Goal: Task Accomplishment & Management: Use online tool/utility

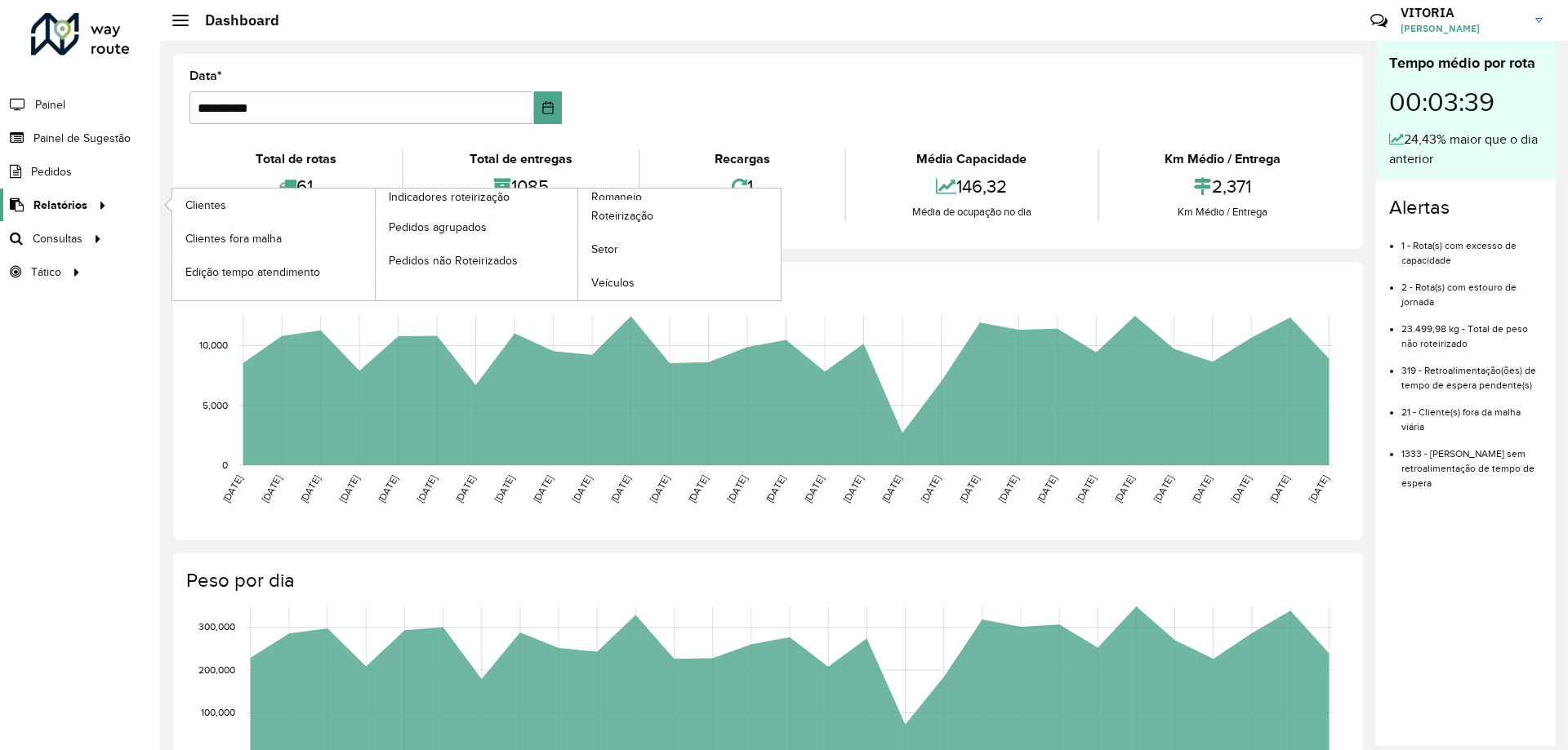
click at [81, 193] on link "Relatórios" at bounding box center [55, 204] width 112 height 33
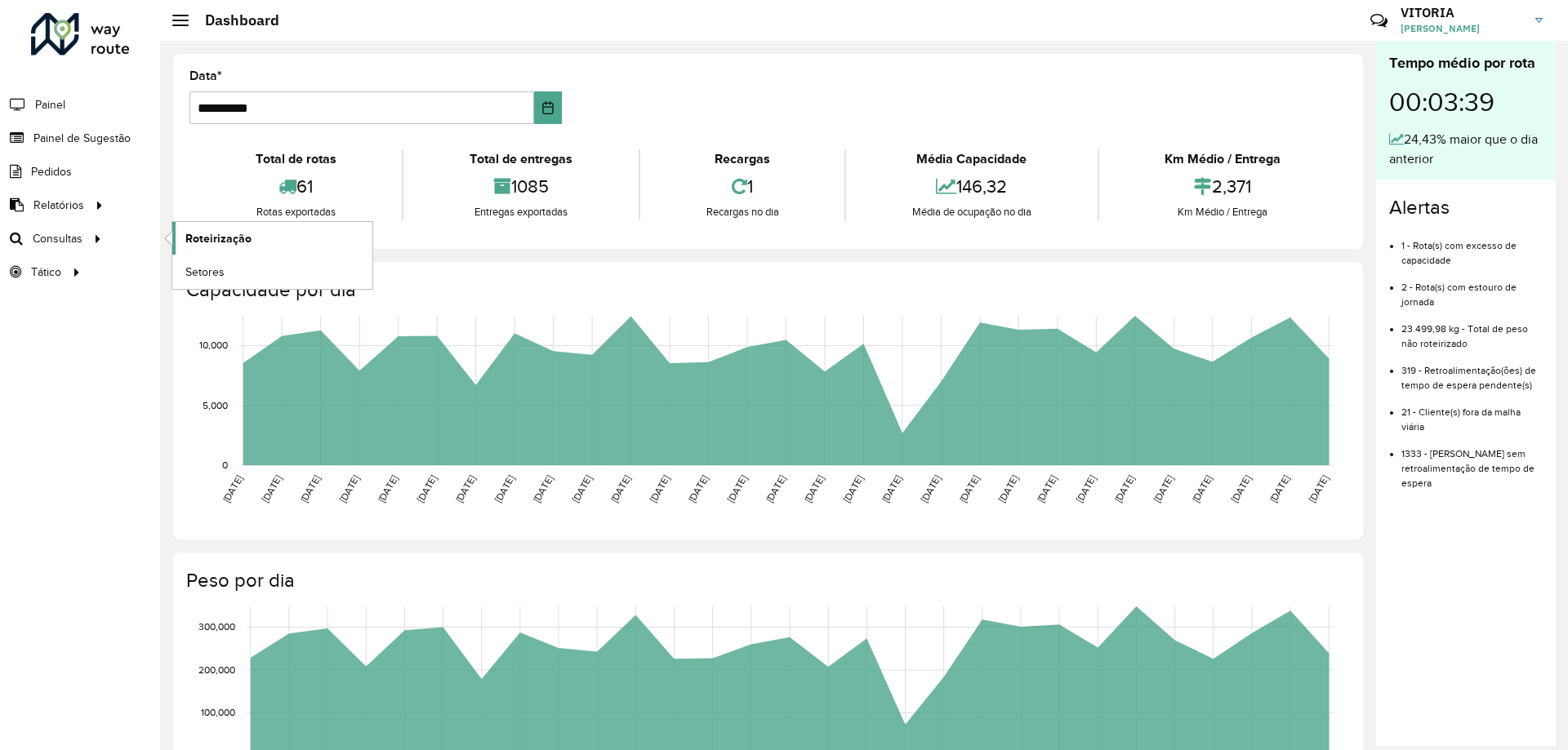
click at [238, 242] on span "Roteirização" at bounding box center [218, 239] width 66 height 17
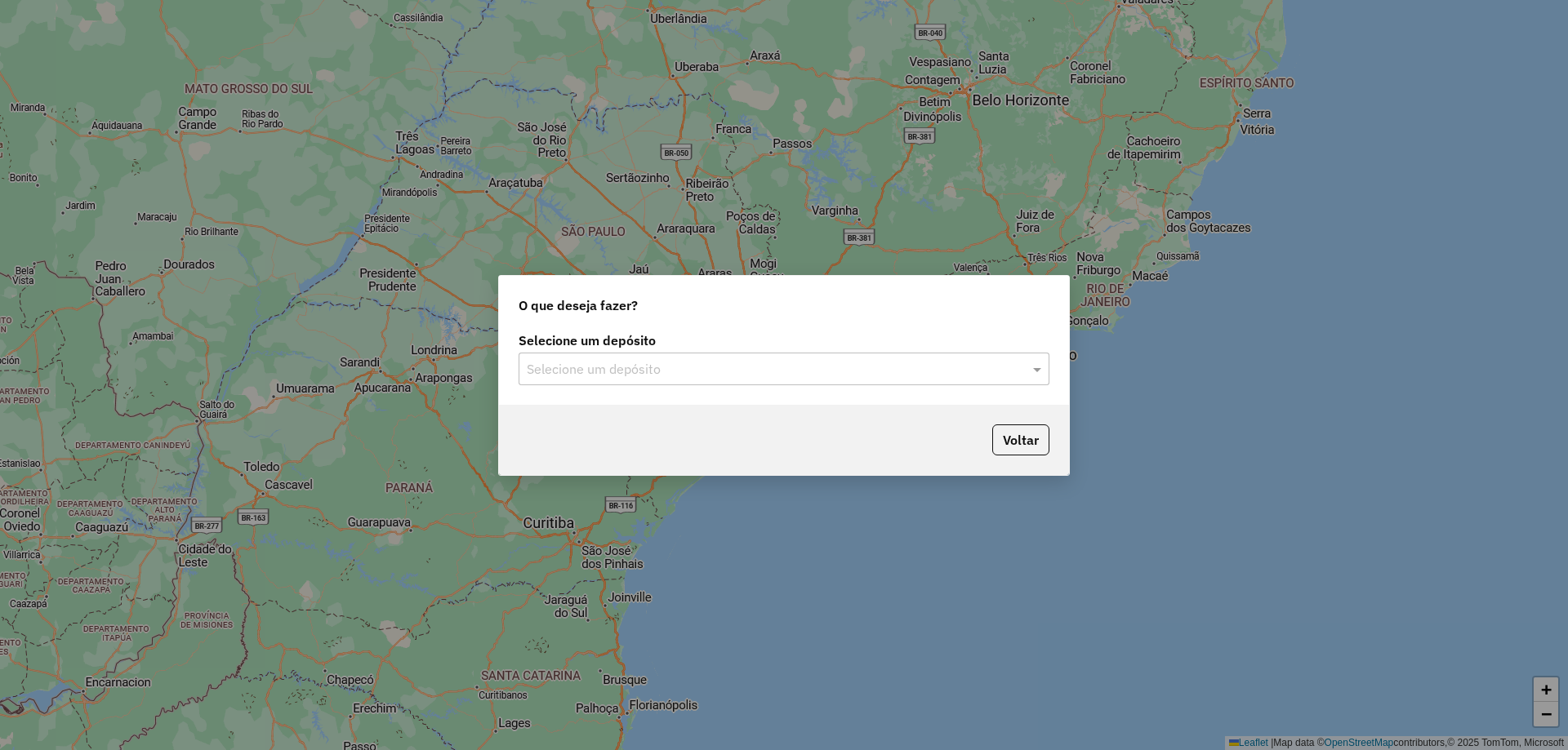
click at [660, 377] on input "text" at bounding box center [767, 369] width 482 height 19
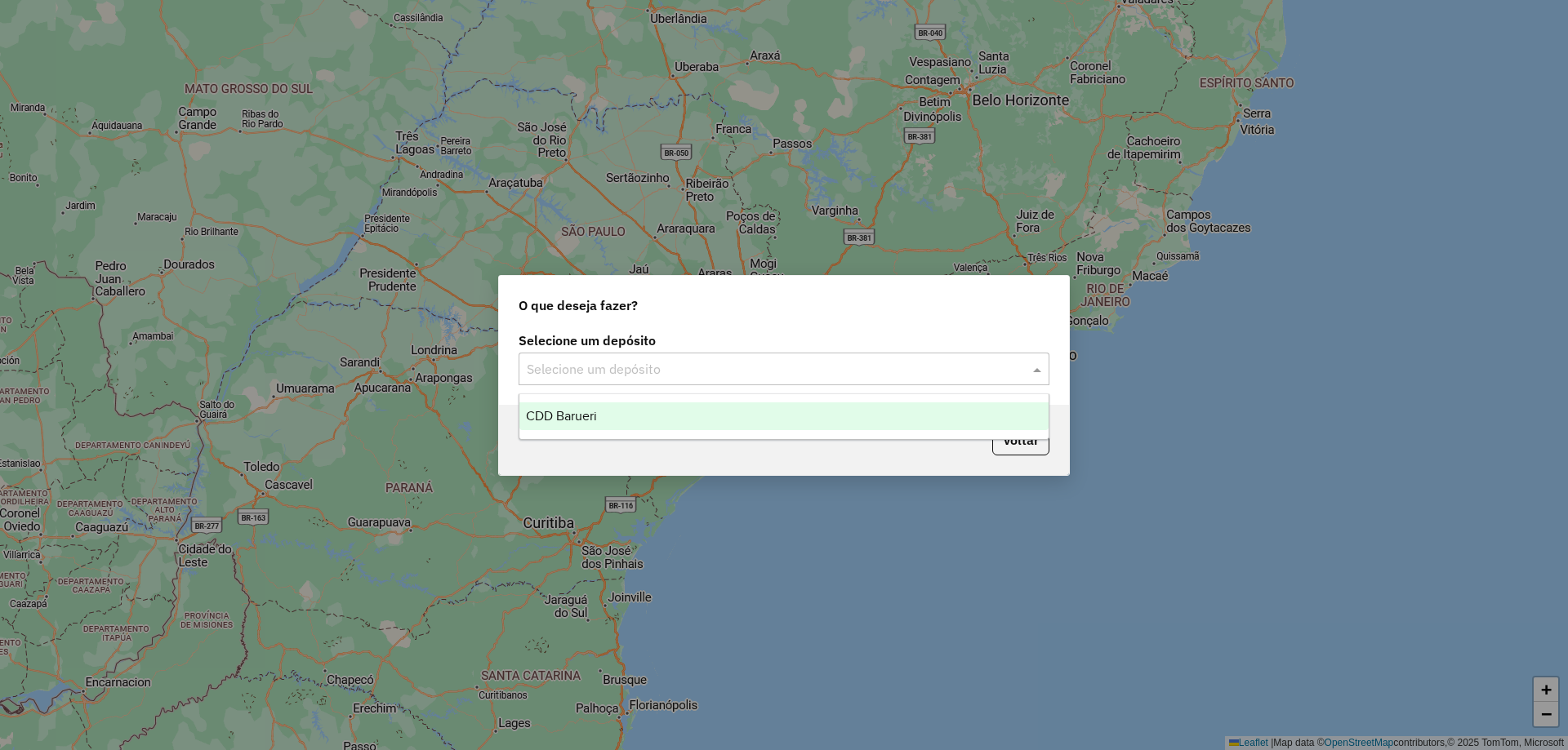
click at [612, 414] on div "CDD Barueri" at bounding box center [784, 416] width 529 height 28
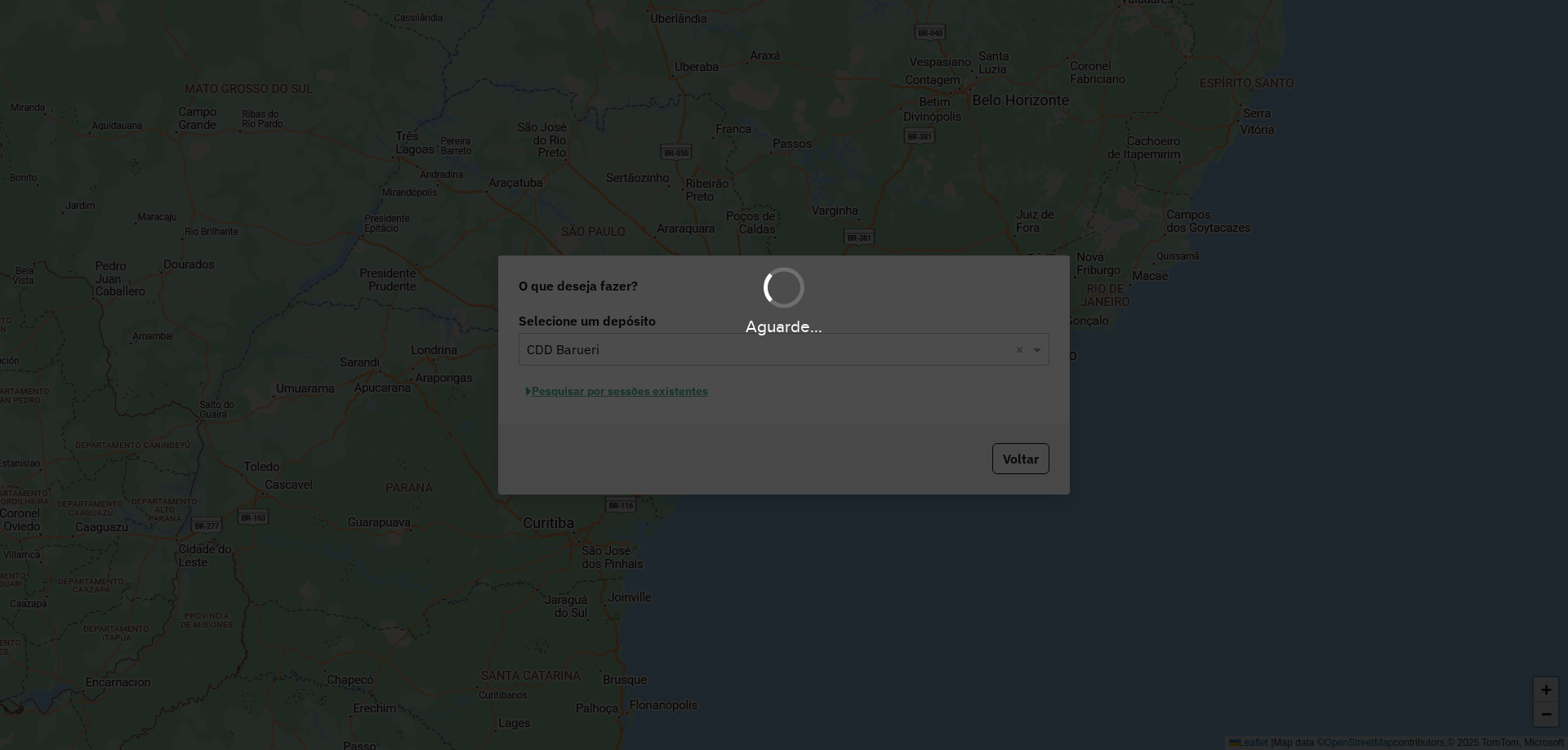
click at [620, 390] on div "Aguarde..." at bounding box center [784, 375] width 1568 height 750
click at [631, 393] on hb-app "Aguarde... Pop-up bloqueado! Seu navegador bloqueou automáticamente a abertura …" at bounding box center [784, 375] width 1568 height 750
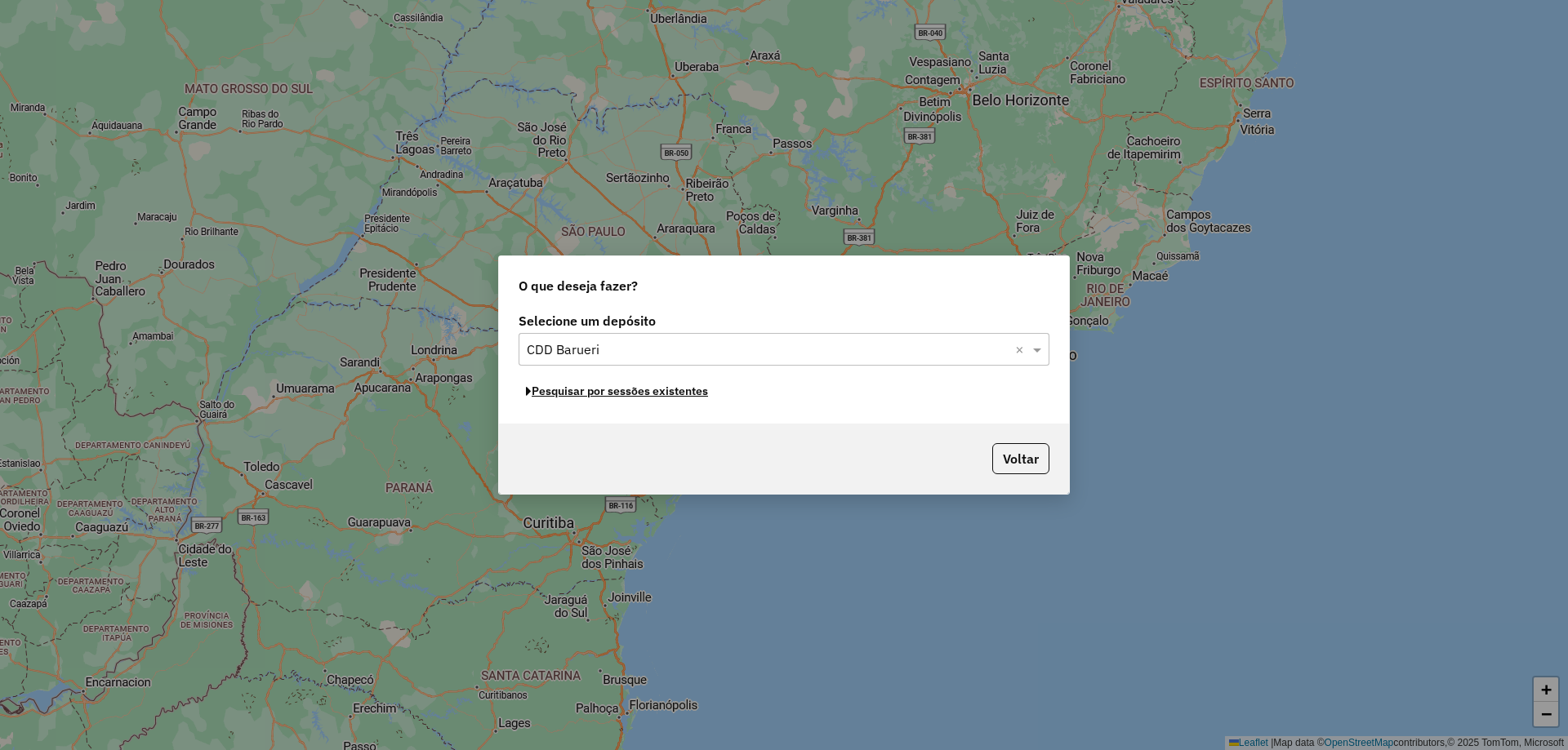
click at [631, 393] on button "Pesquisar por sessões existentes" at bounding box center [617, 392] width 197 height 25
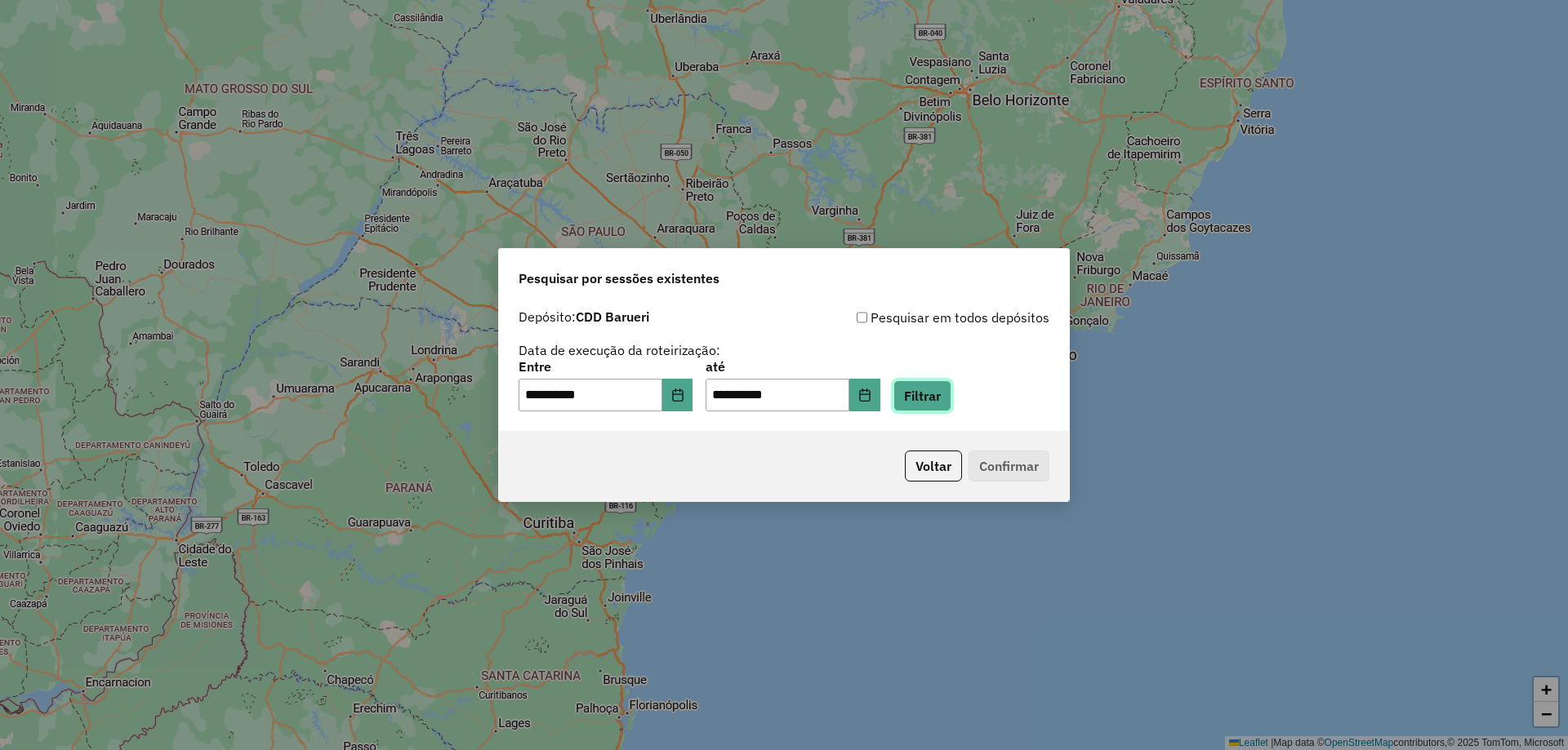
click at [926, 405] on button "Filtrar" at bounding box center [921, 396] width 58 height 31
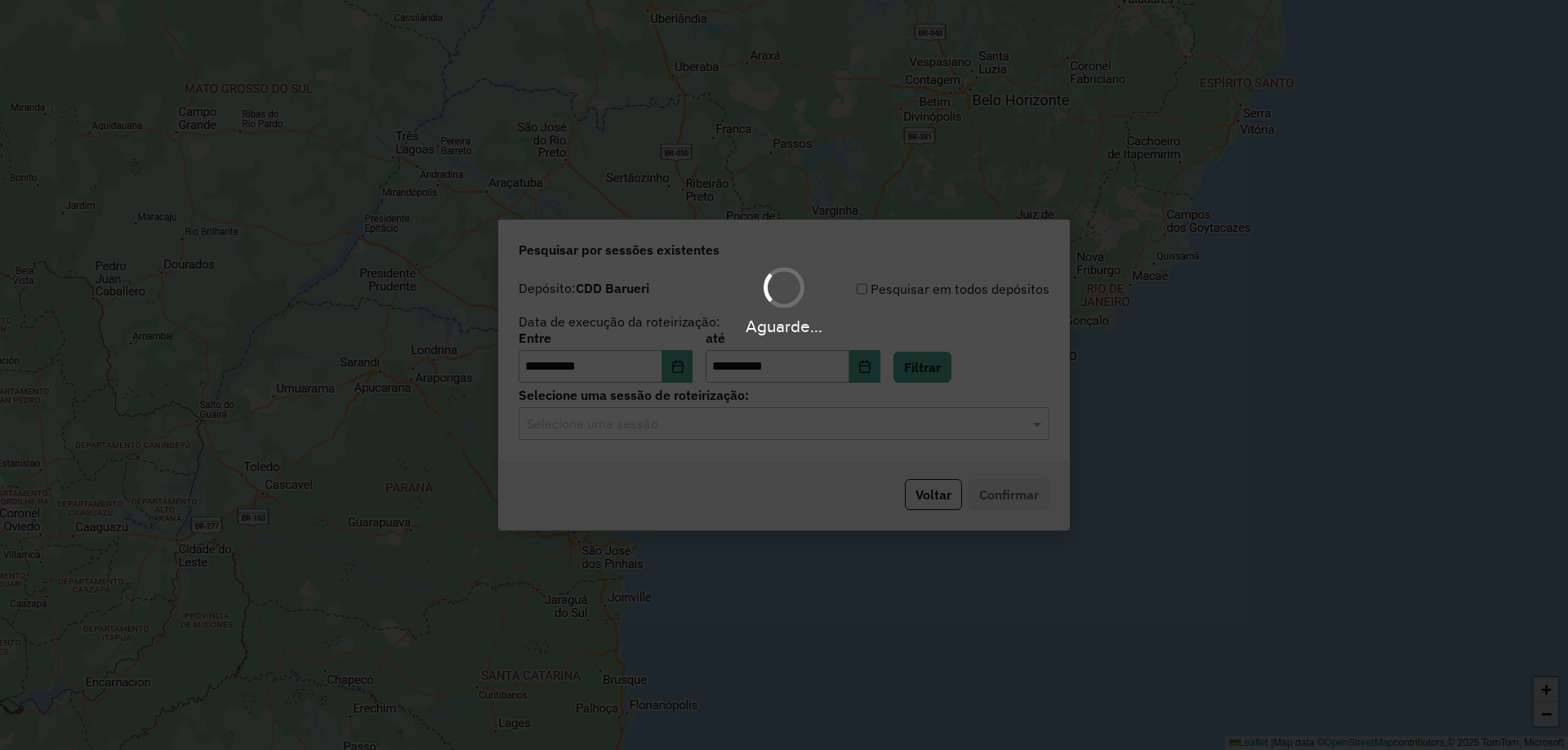
click at [828, 429] on div "Aguarde..." at bounding box center [784, 375] width 1568 height 750
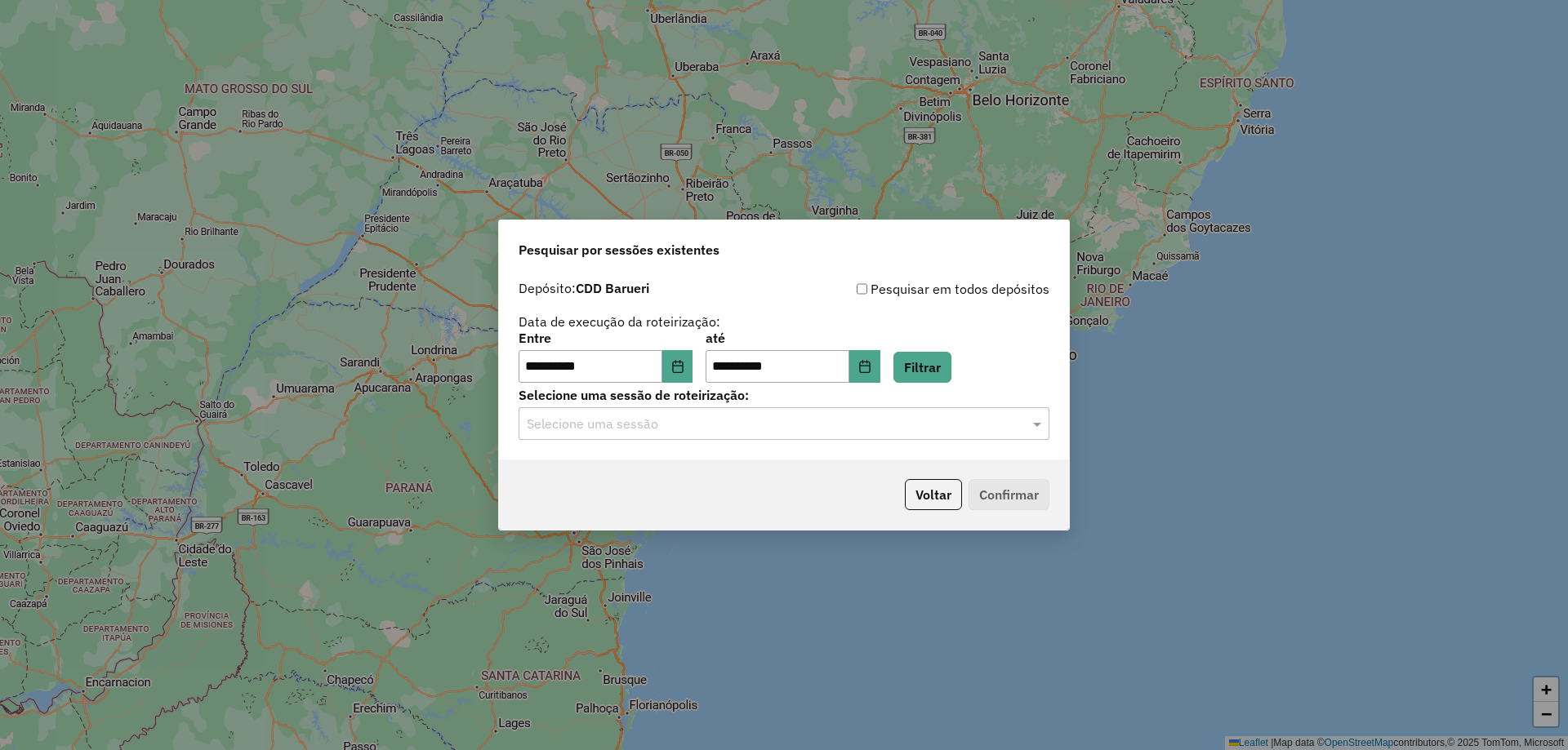
click at [828, 429] on input "text" at bounding box center [767, 424] width 482 height 19
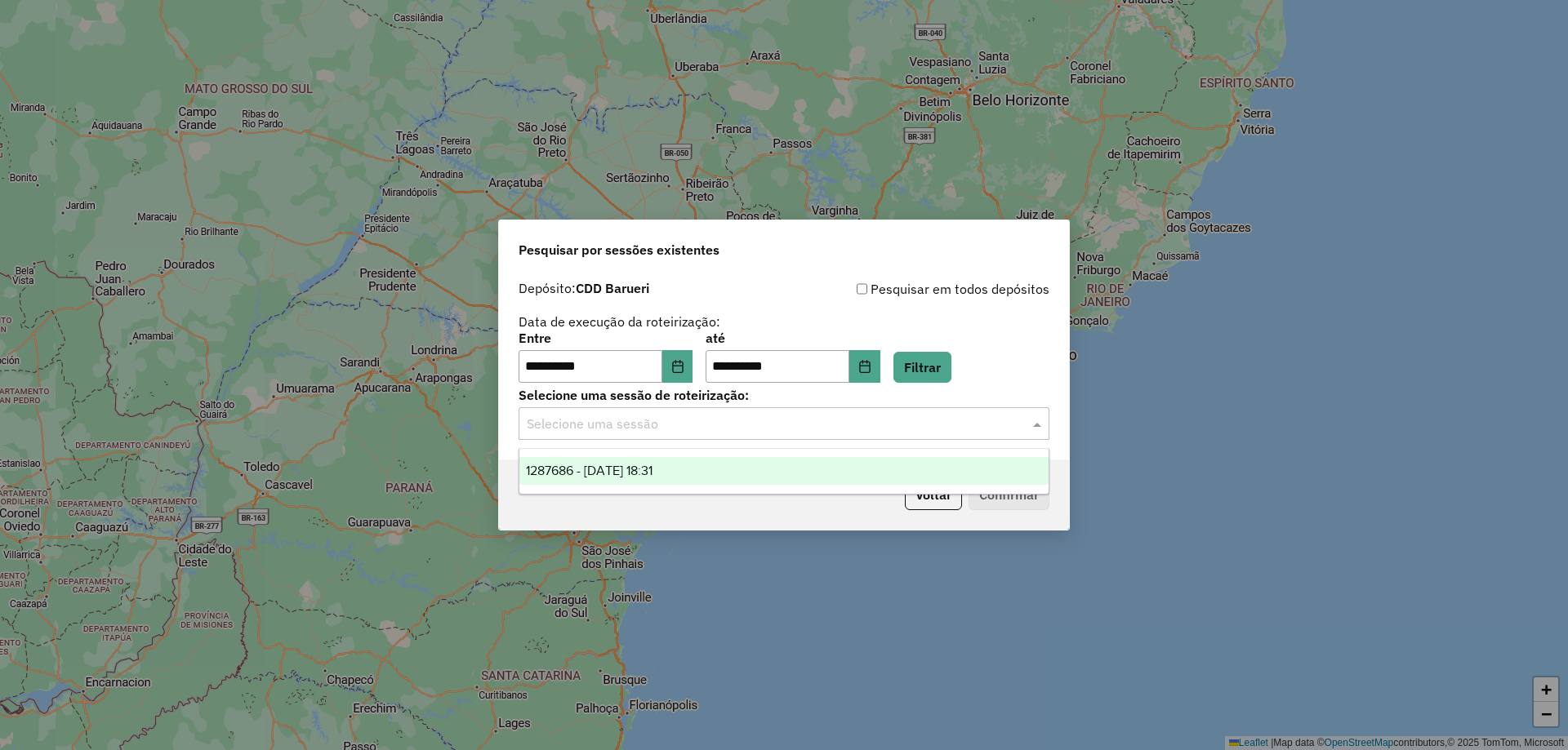
click at [822, 478] on div "1287686 - [DATE] 18:31" at bounding box center [784, 471] width 529 height 28
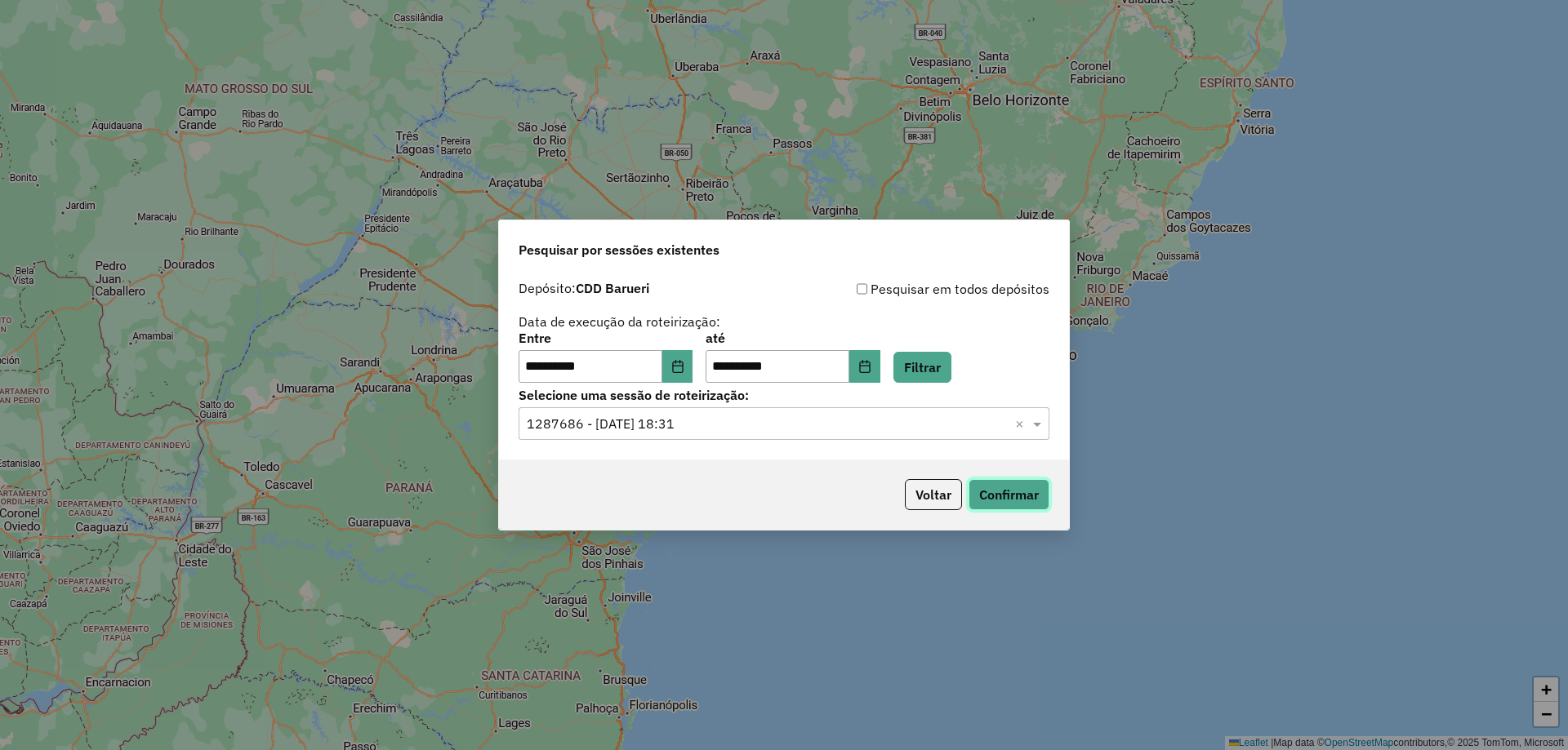
click at [1037, 499] on button "Confirmar" at bounding box center [1009, 494] width 81 height 31
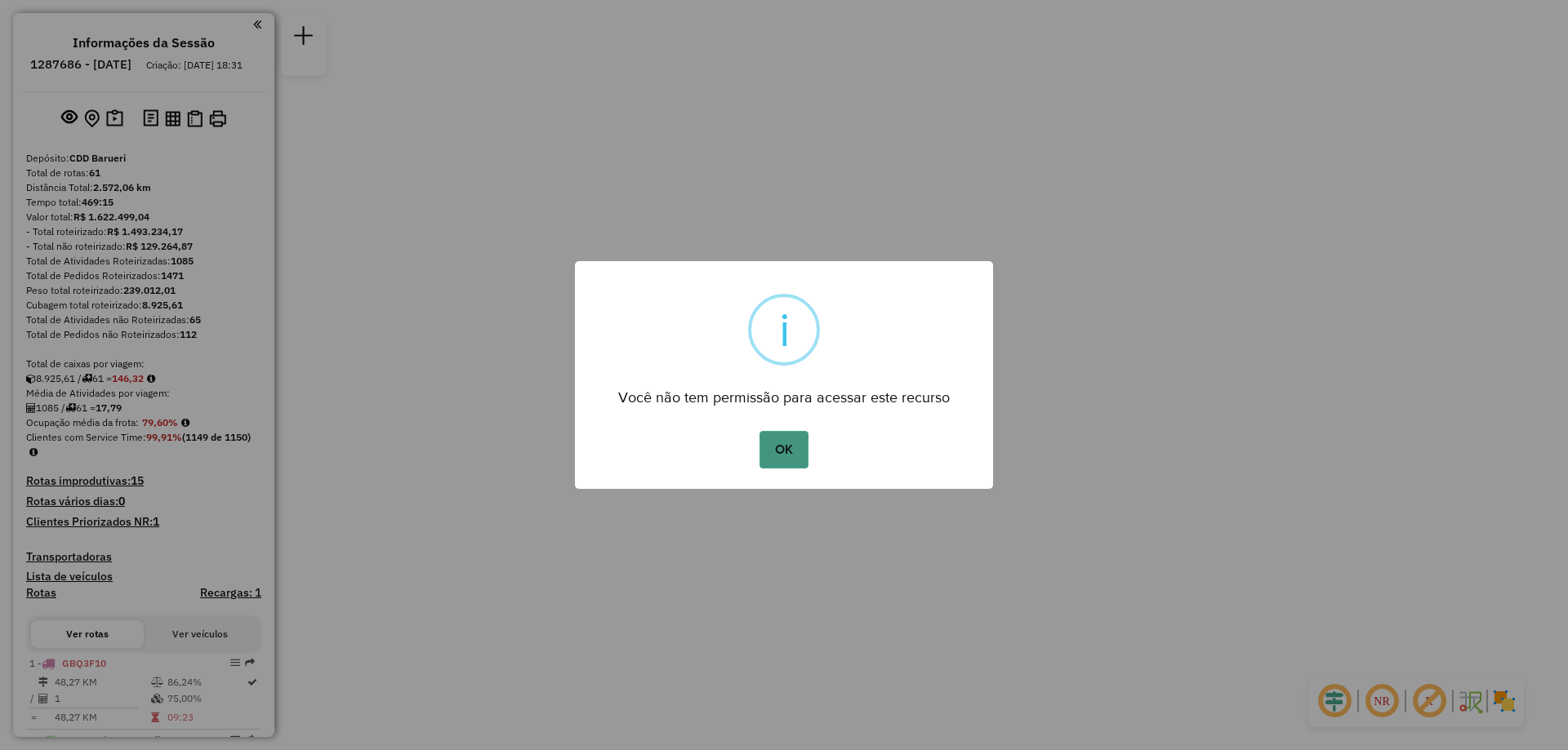
click at [792, 447] on button "OK" at bounding box center [783, 450] width 48 height 38
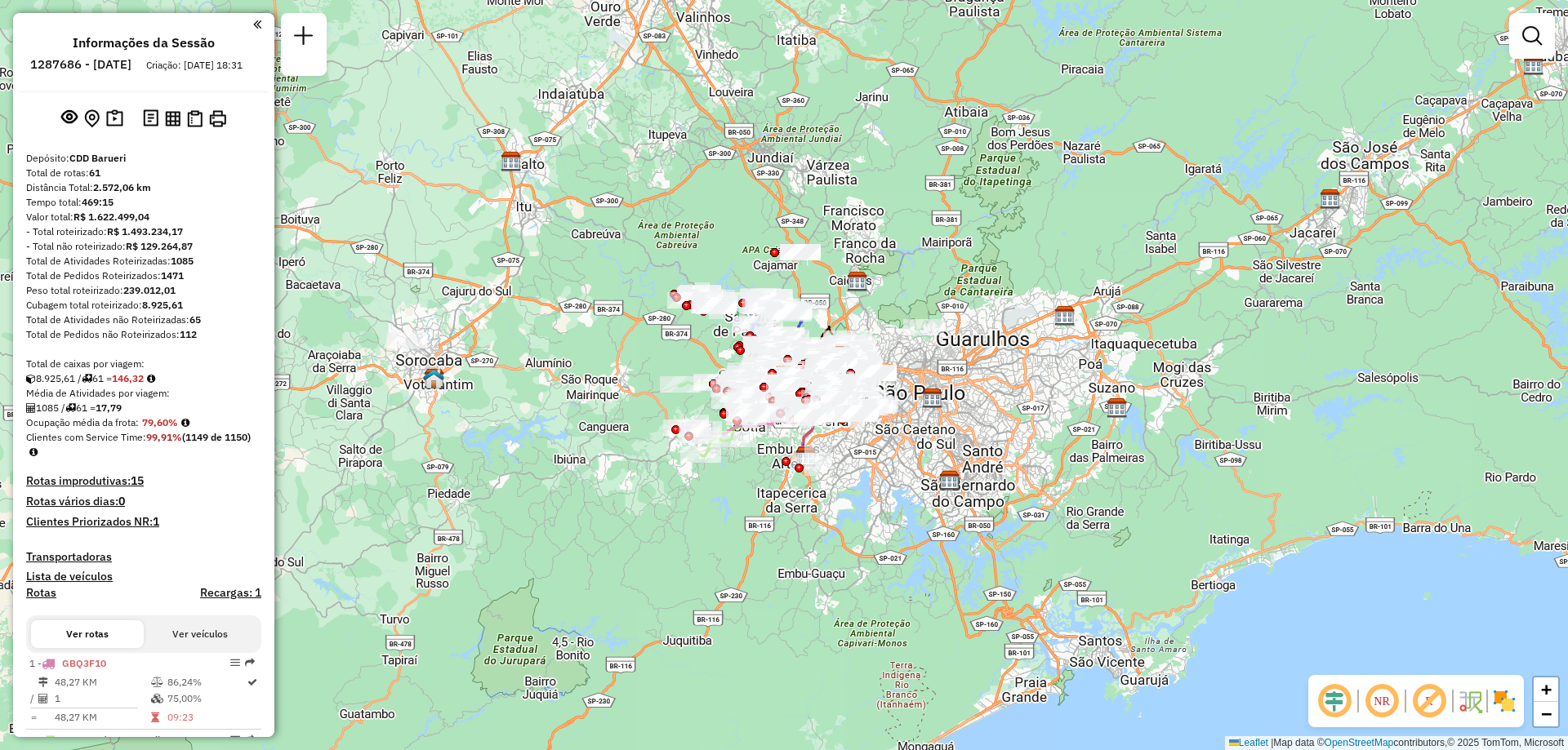
click at [1377, 711] on em at bounding box center [1381, 701] width 40 height 40
click at [1494, 696] on img at bounding box center [1503, 701] width 26 height 26
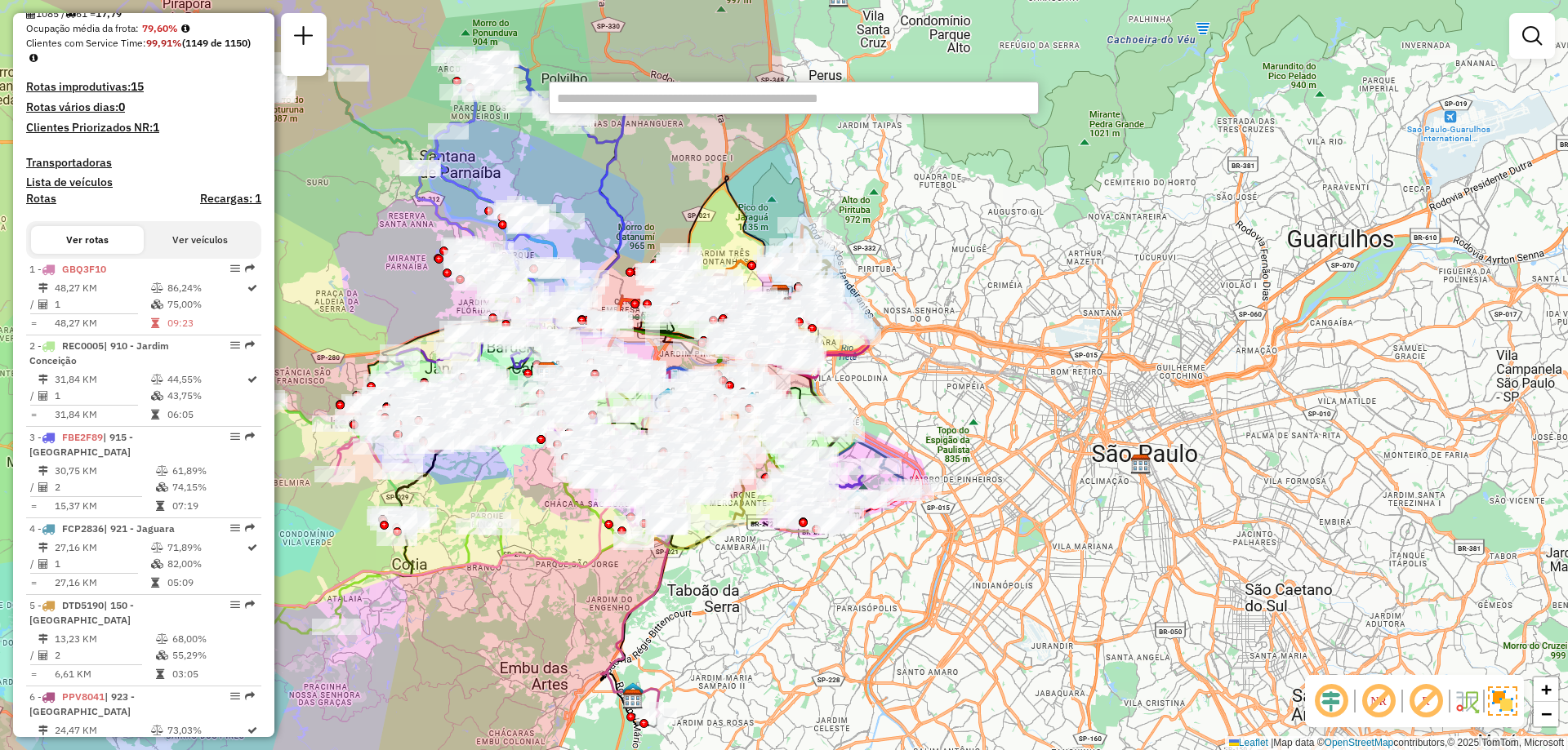
scroll to position [914, 0]
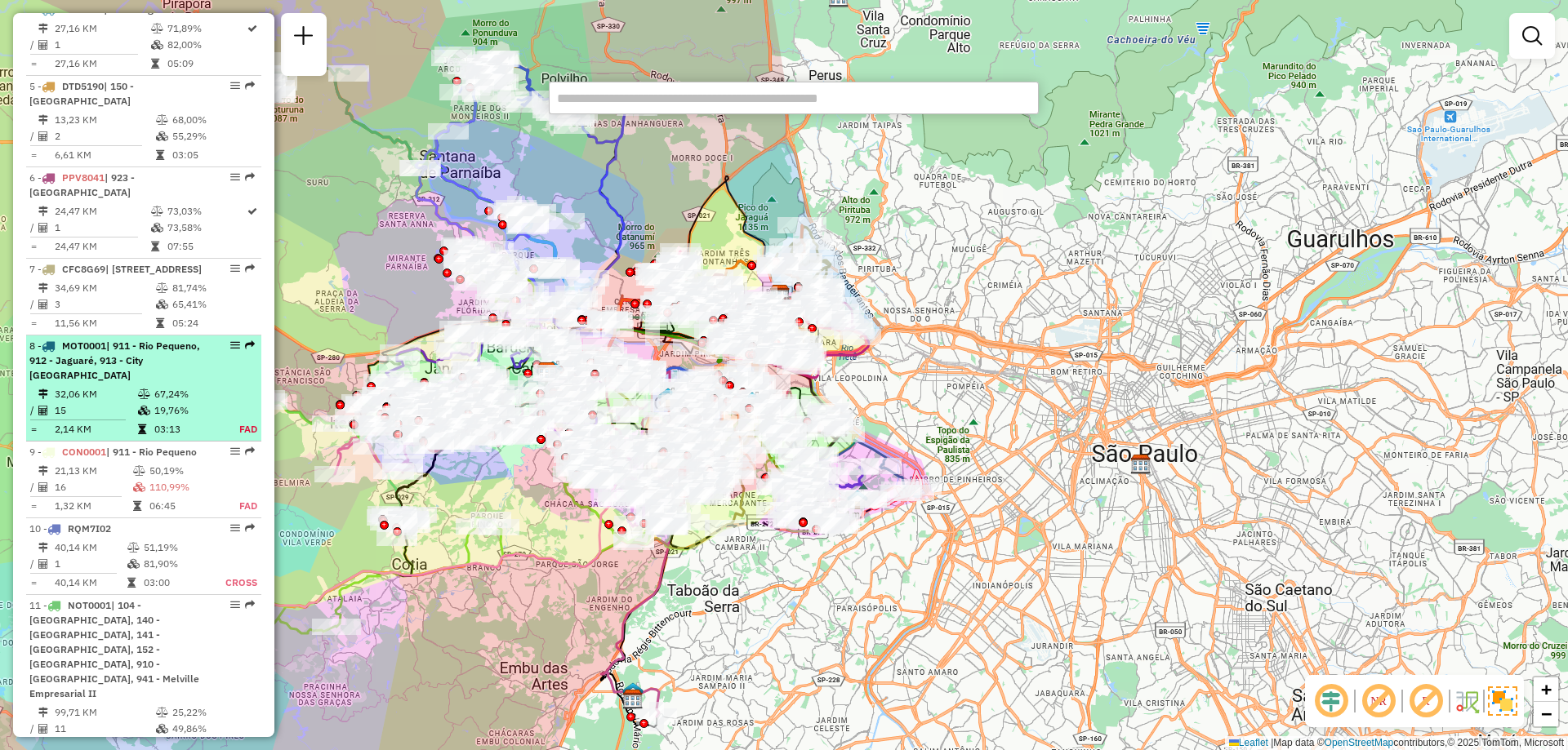
select select "**********"
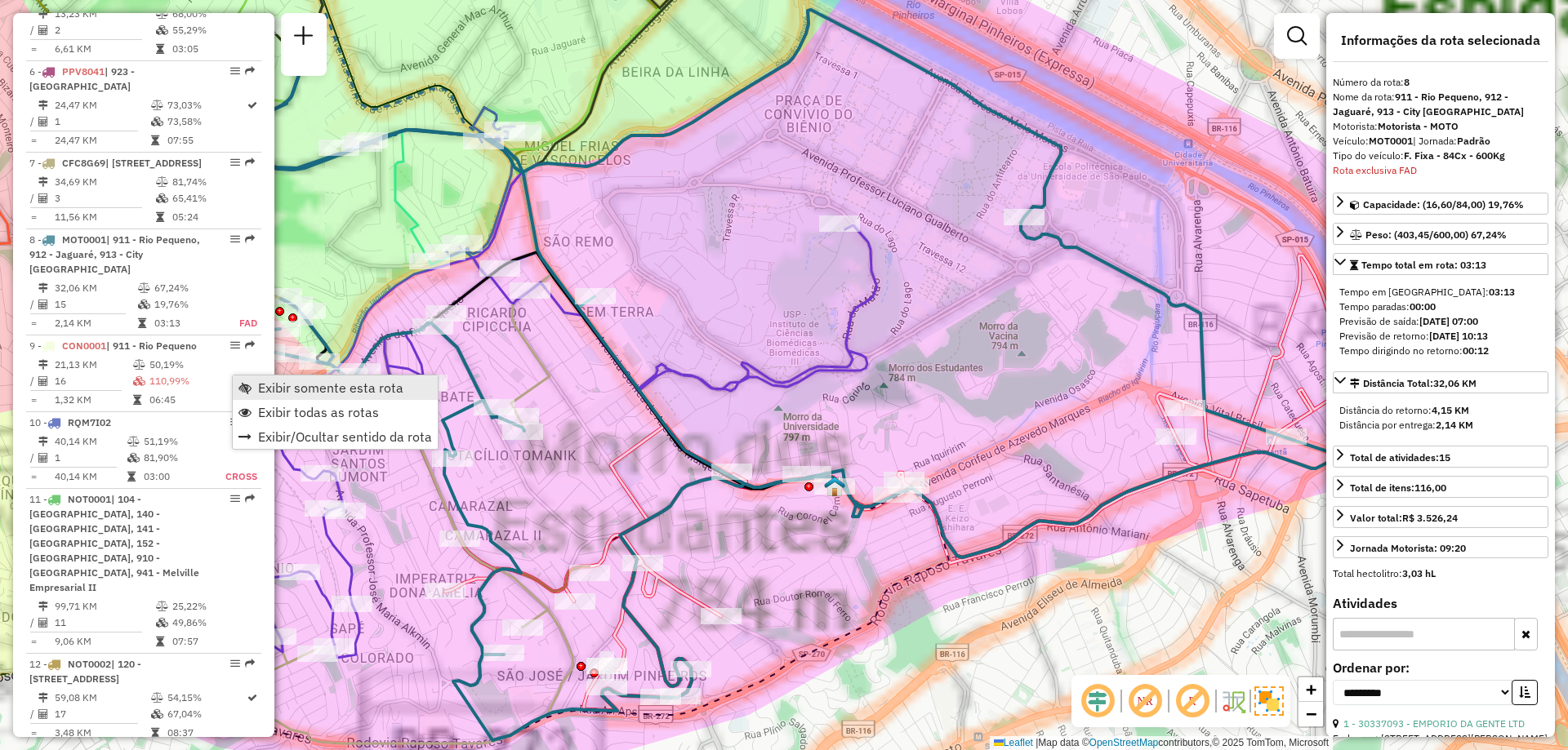
click at [277, 389] on span "Exibir somente esta rota" at bounding box center [330, 388] width 145 height 13
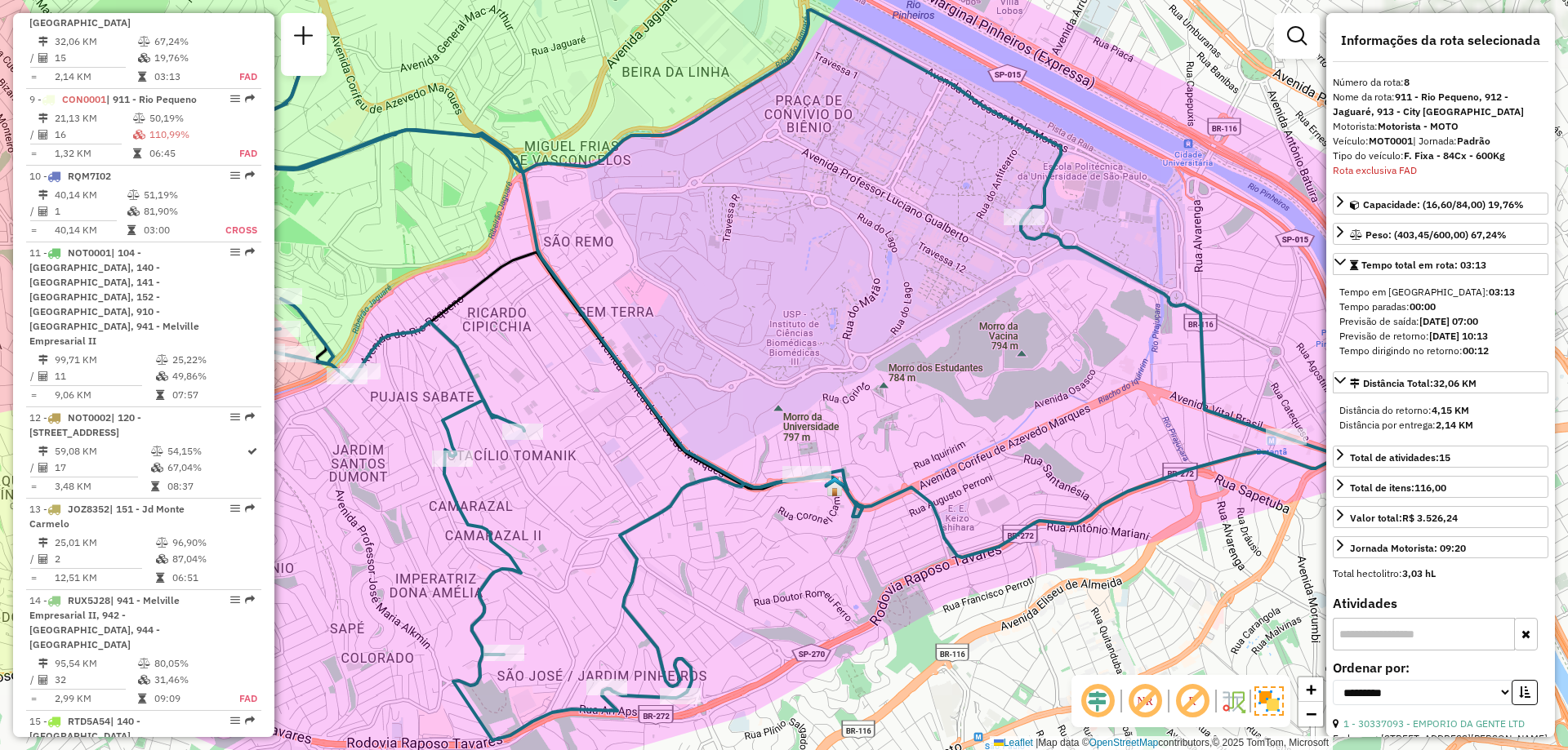
scroll to position [1265, 0]
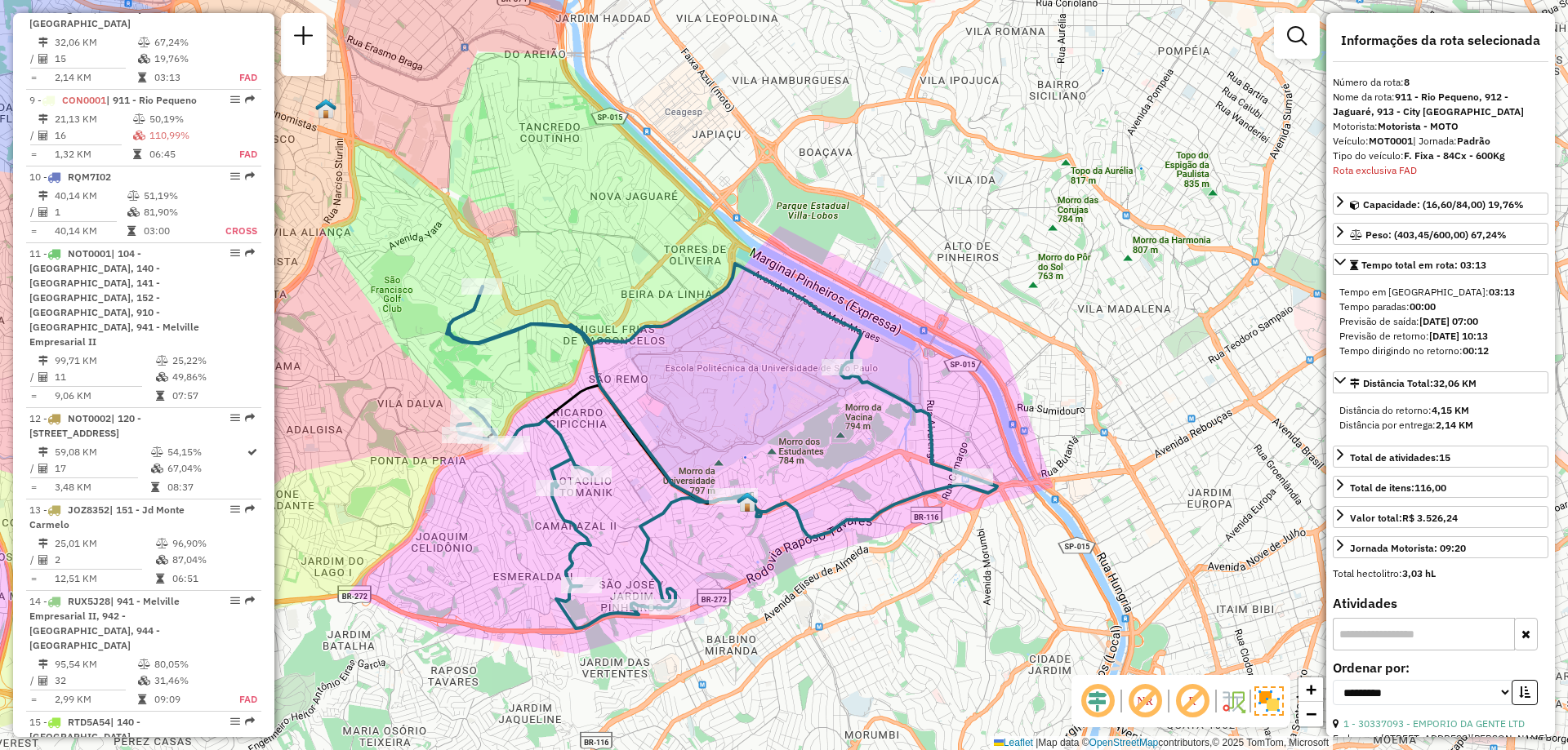
drag, startPoint x: 703, startPoint y: 427, endPoint x: 761, endPoint y: 423, distance: 58.1
click at [761, 423] on div "Janela de atendimento Grade de atendimento Capacidade Transportadoras Veículos …" at bounding box center [784, 375] width 1568 height 750
